Goal: Task Accomplishment & Management: Complete application form

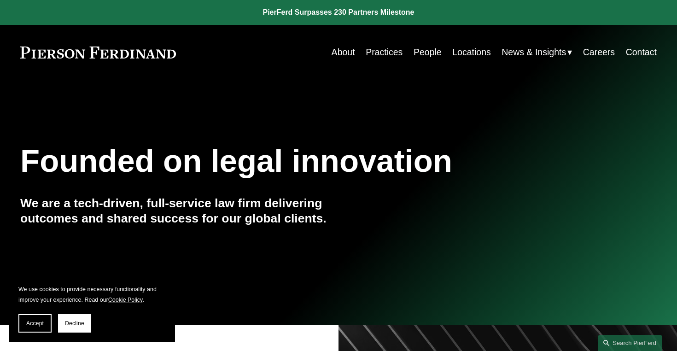
click at [607, 51] on link "Careers" at bounding box center [599, 52] width 32 height 18
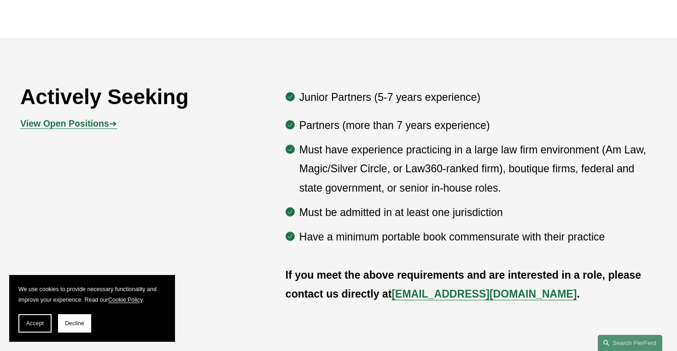
scroll to position [459, 0]
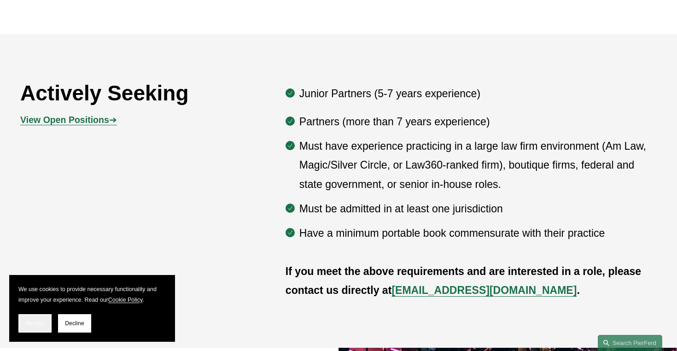
click at [39, 323] on span "Accept" at bounding box center [35, 323] width 18 height 6
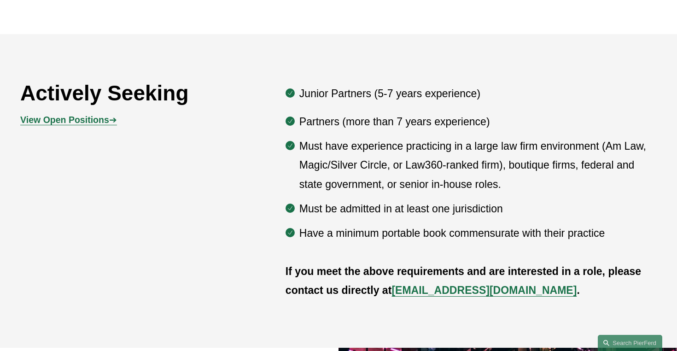
click at [299, 233] on p "Have a minimum portable book commensurate with their practice" at bounding box center [477, 233] width 357 height 19
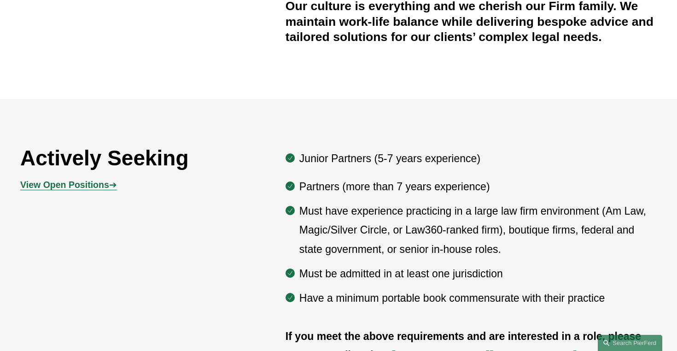
scroll to position [471, 0]
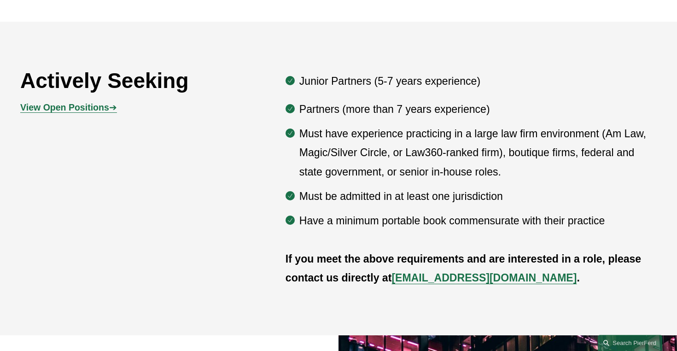
click at [68, 105] on strong "View Open Positions" at bounding box center [64, 107] width 89 height 10
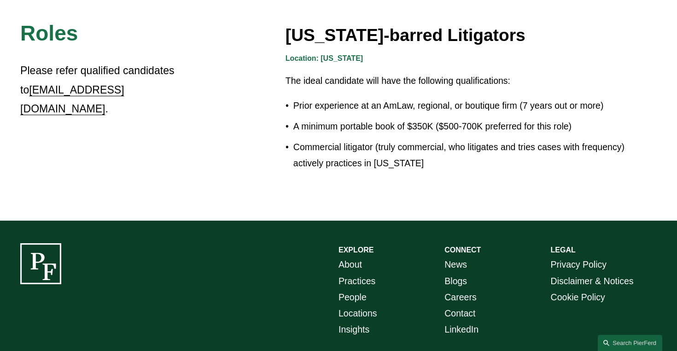
scroll to position [1568, 0]
